Goal: Information Seeking & Learning: Learn about a topic

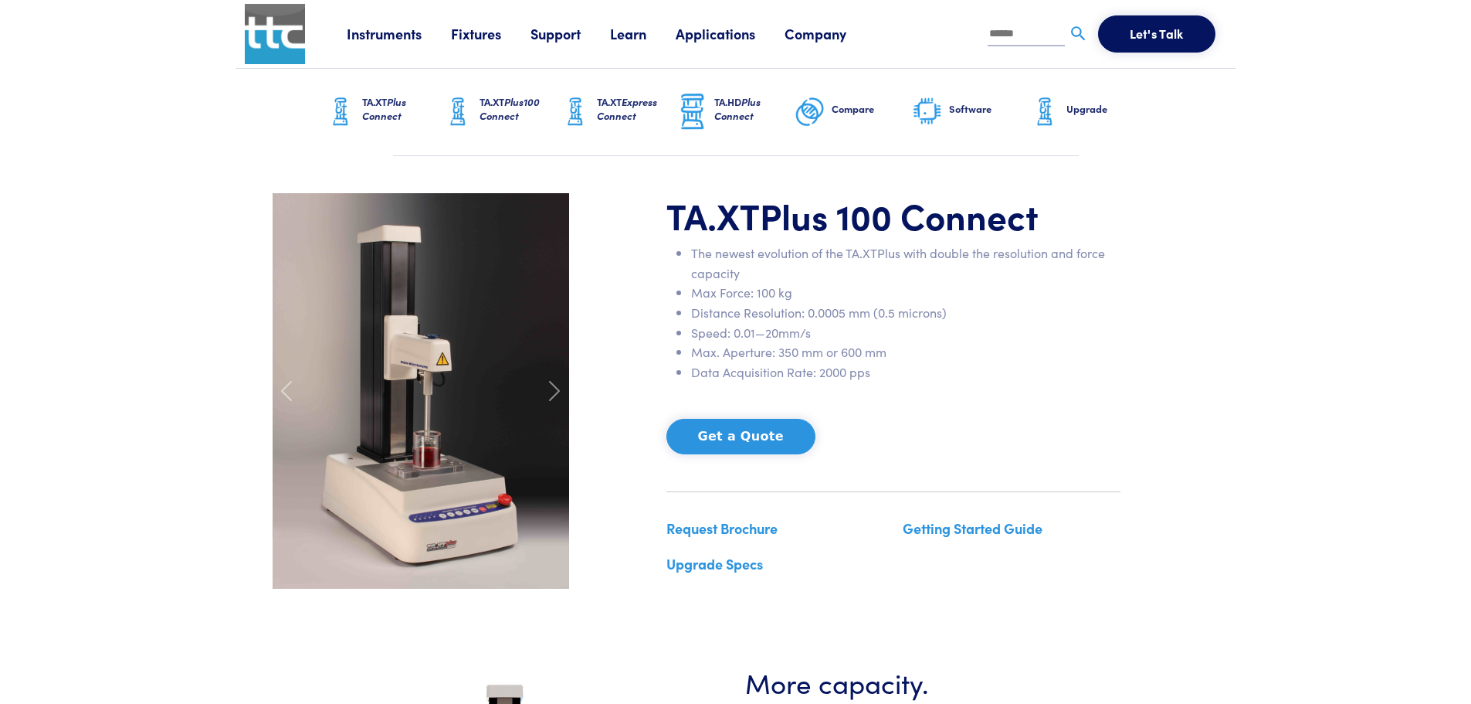
click at [395, 117] on span "Plus Connect" at bounding box center [384, 108] width 44 height 29
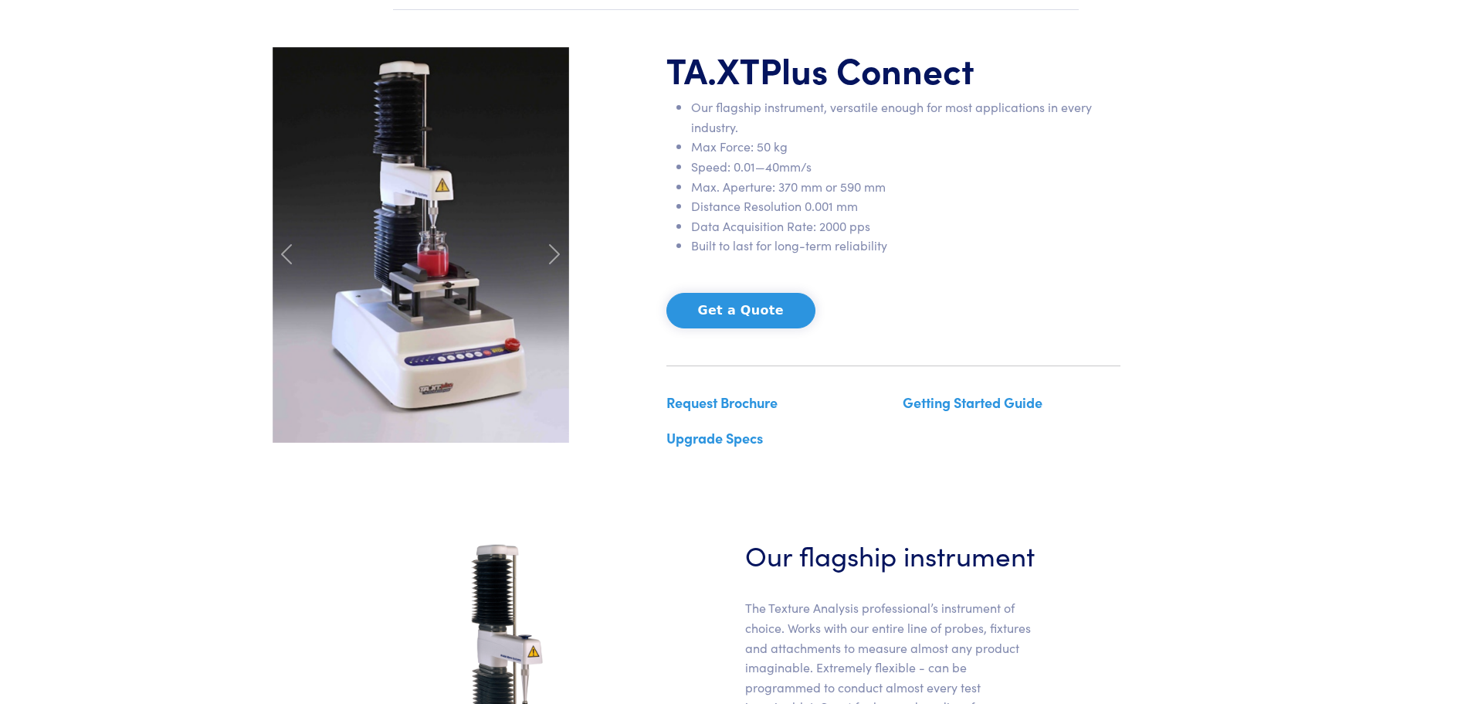
scroll to position [154, 0]
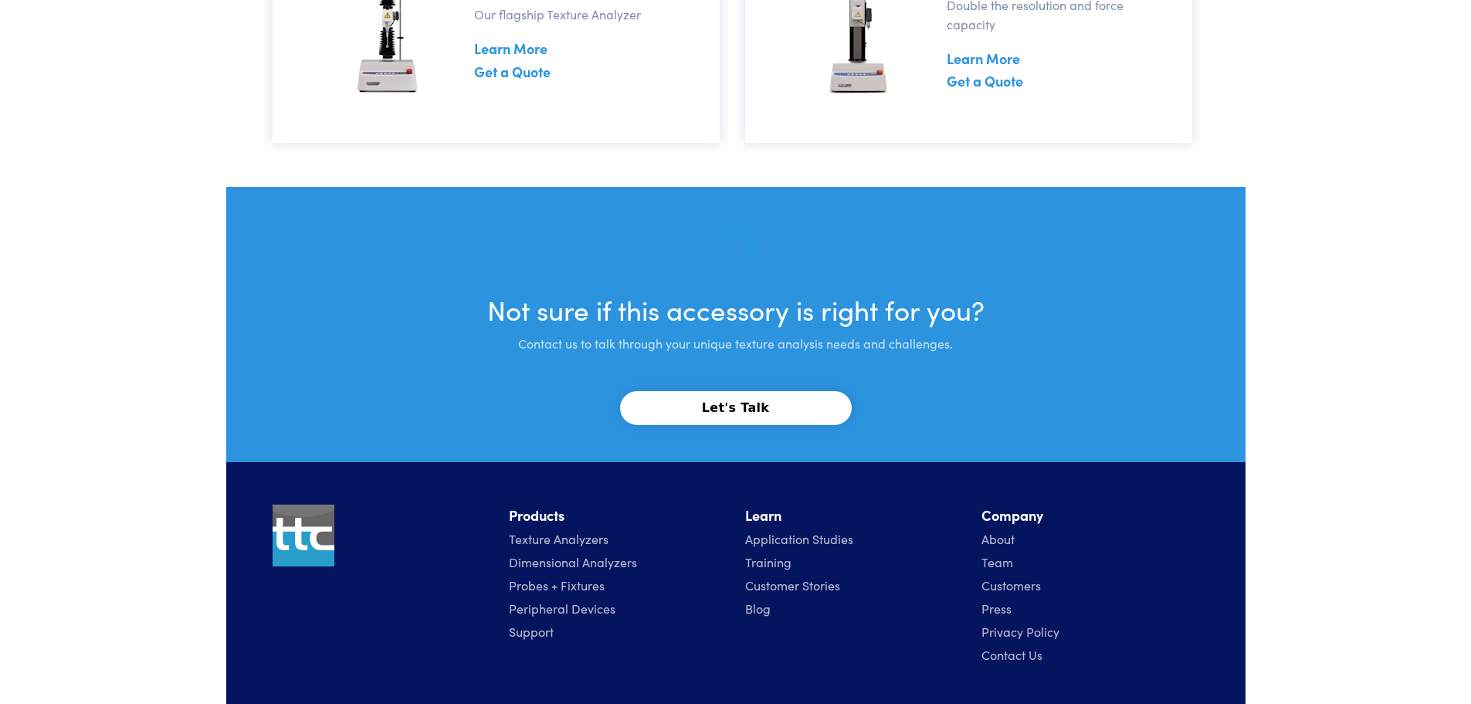
scroll to position [3939, 0]
